Goal: Task Accomplishment & Management: Check status

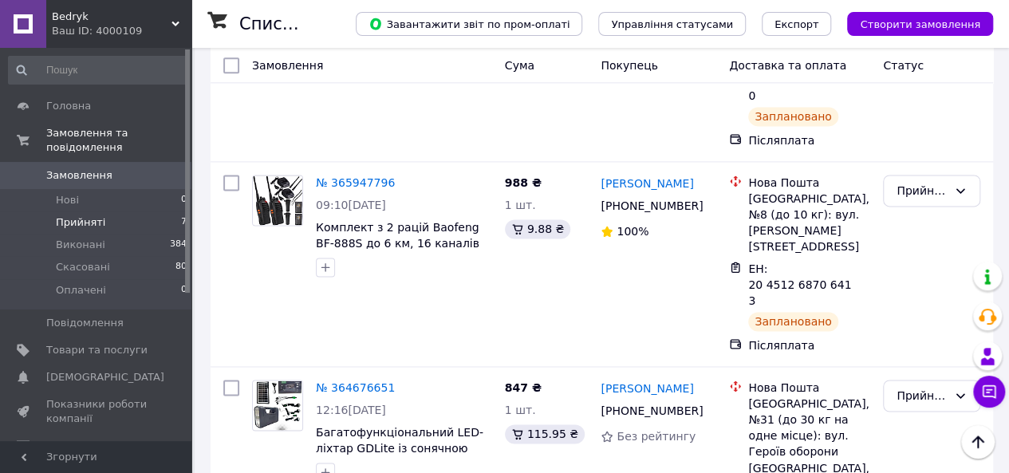
scroll to position [1125, 0]
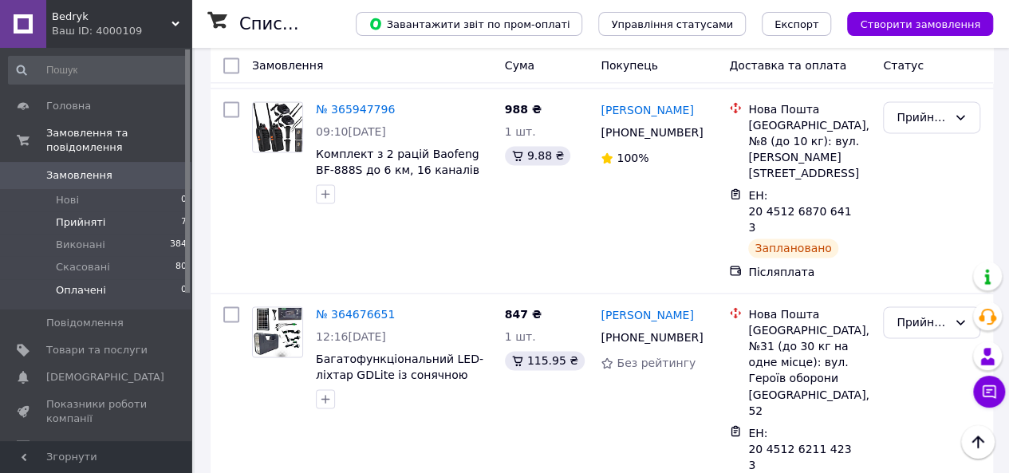
click at [126, 279] on li "Оплачені 0" at bounding box center [98, 294] width 196 height 30
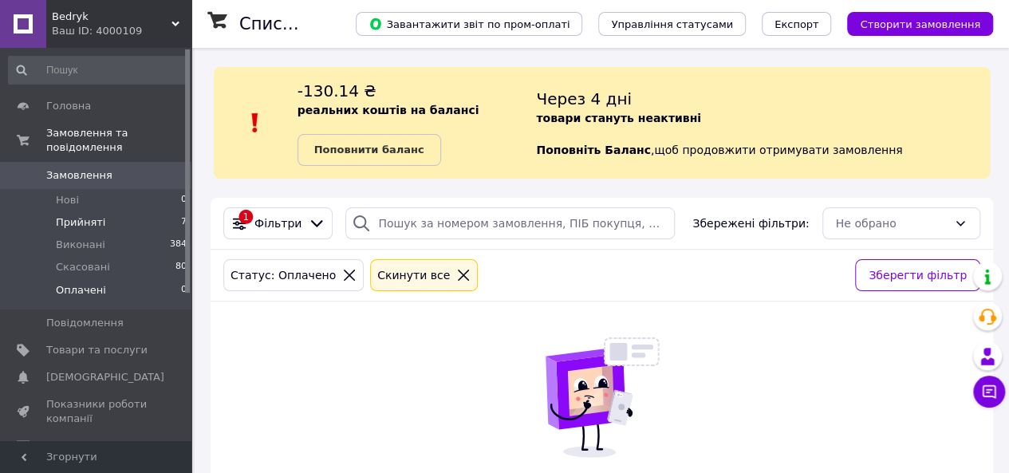
click at [113, 211] on li "Прийняті 7" at bounding box center [98, 222] width 196 height 22
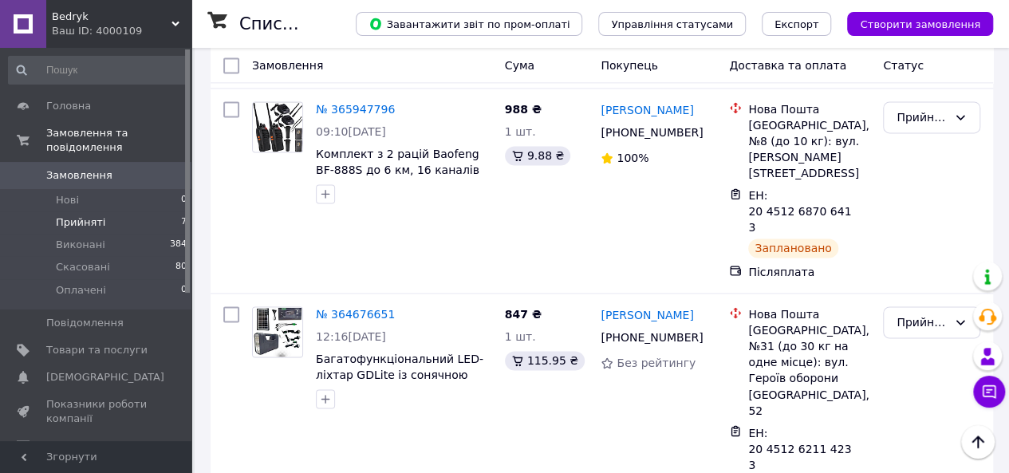
scroll to position [806, 0]
